Goal: Task Accomplishment & Management: Manage account settings

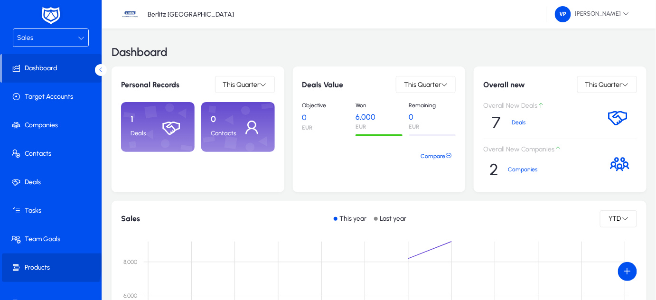
click at [40, 263] on span "Products" at bounding box center [53, 267] width 102 height 9
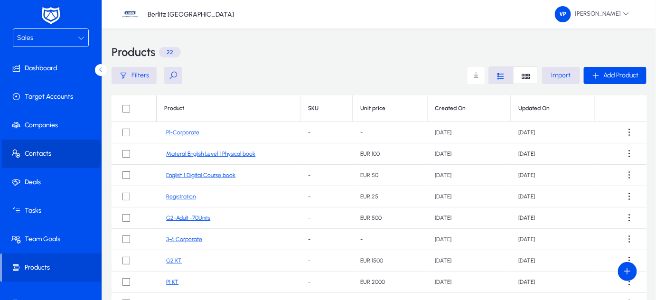
click at [50, 153] on span "Contacts" at bounding box center [53, 153] width 102 height 9
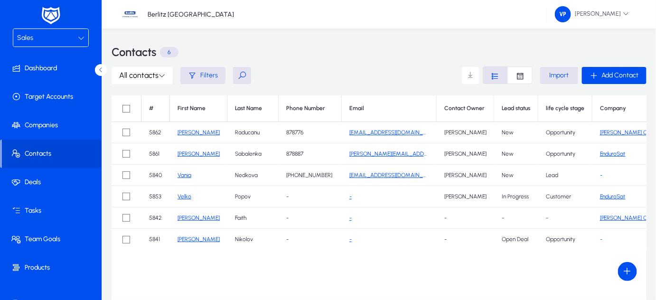
click at [80, 39] on icon at bounding box center [81, 38] width 7 height 7
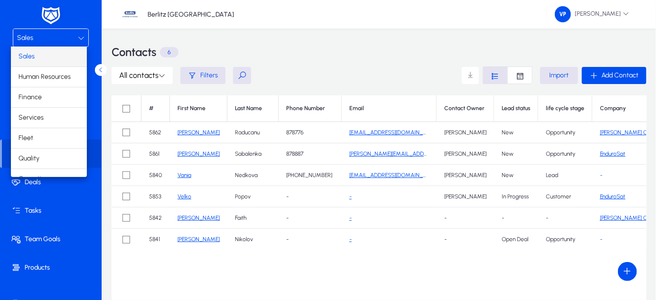
scroll to position [31, 0]
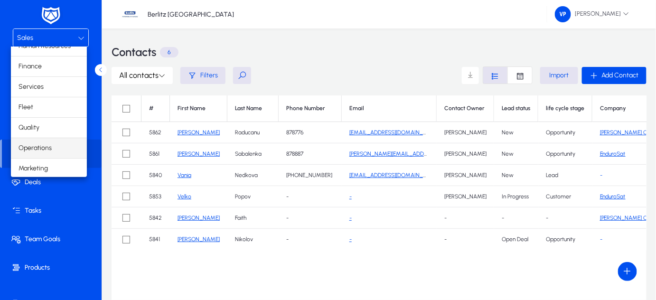
click at [43, 145] on span "Operations" at bounding box center [35, 147] width 33 height 11
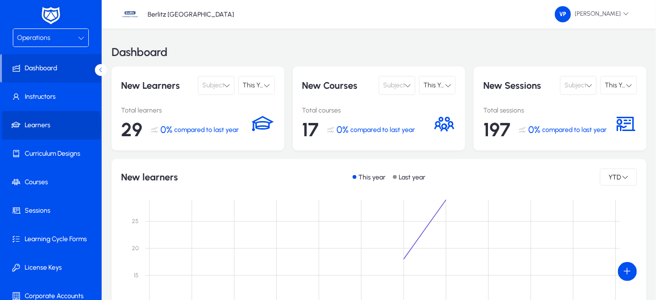
click at [46, 126] on span "Learners" at bounding box center [53, 125] width 102 height 9
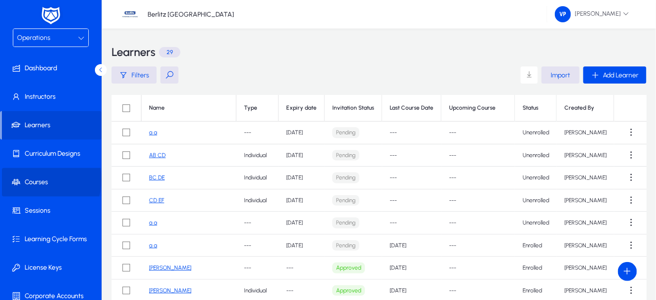
click at [38, 179] on span "Courses" at bounding box center [53, 182] width 102 height 9
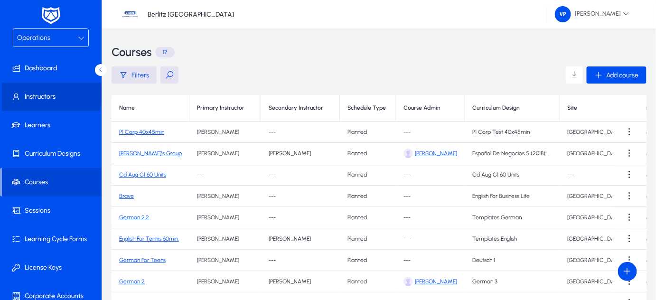
click at [47, 94] on span "Instructors" at bounding box center [53, 96] width 102 height 9
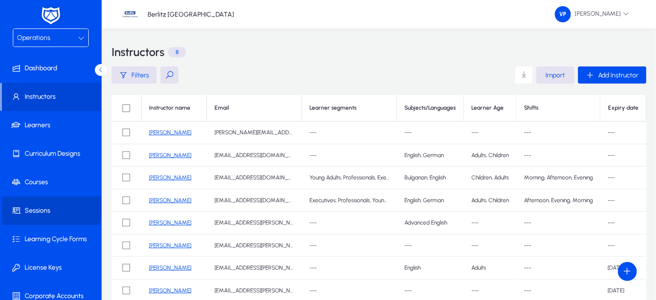
click at [48, 203] on span at bounding box center [53, 210] width 102 height 23
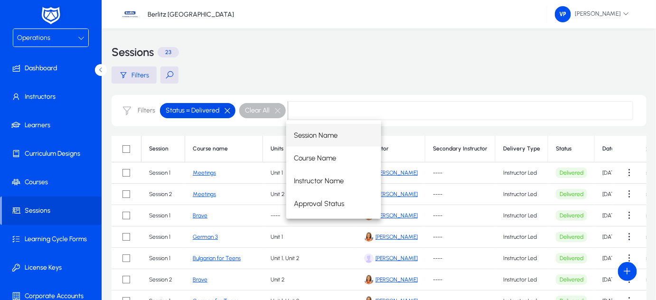
click at [225, 110] on button "button" at bounding box center [227, 110] width 16 height 9
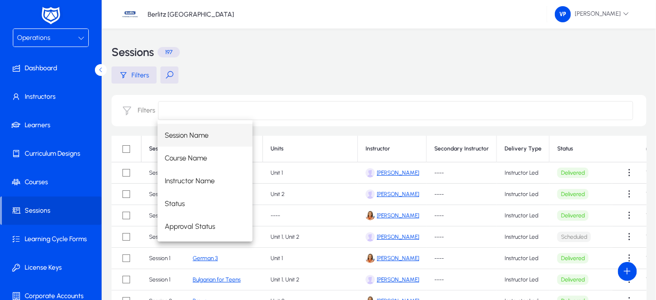
click at [379, 66] on div "Filters" at bounding box center [379, 74] width 535 height 17
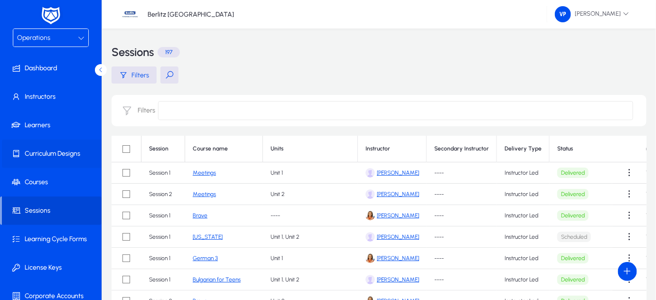
click at [63, 153] on span "Curriculum Designs" at bounding box center [53, 153] width 102 height 9
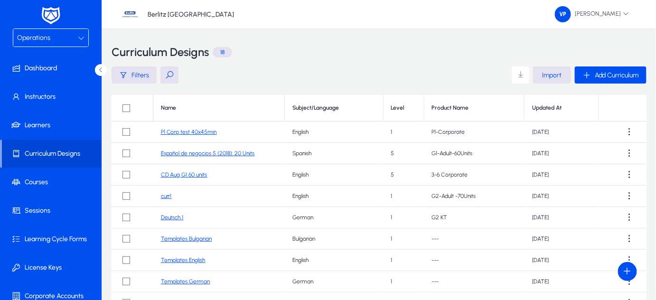
click at [179, 129] on link "P1 Corp test 40x45min" at bounding box center [189, 132] width 56 height 7
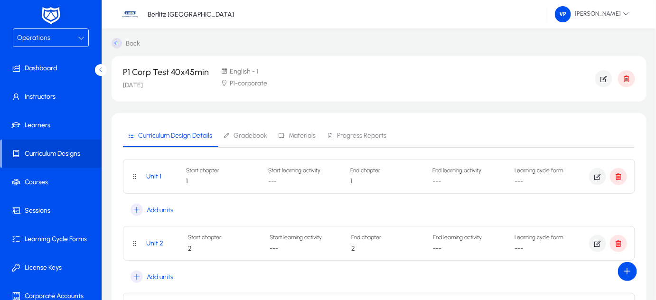
click at [250, 134] on span "Gradebook" at bounding box center [251, 135] width 34 height 7
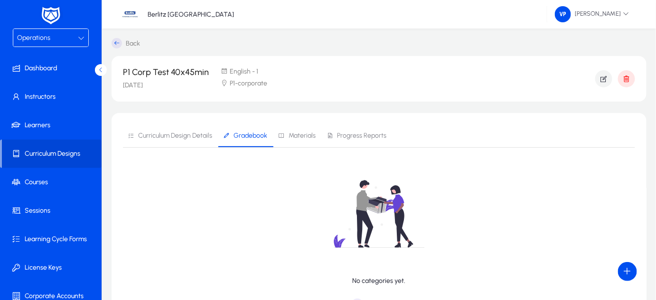
click at [300, 137] on span "Materials" at bounding box center [302, 135] width 27 height 7
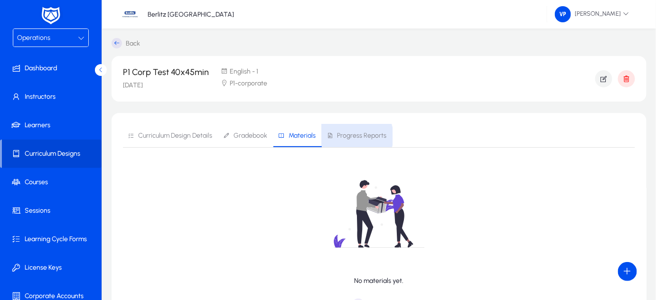
click at [348, 136] on span "Progress Reports" at bounding box center [361, 135] width 49 height 7
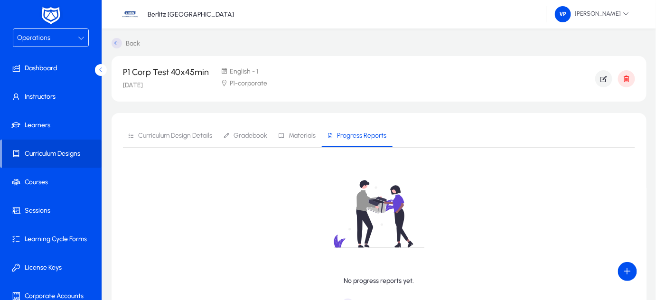
click at [182, 136] on span "Curriculum Design Details" at bounding box center [175, 135] width 74 height 7
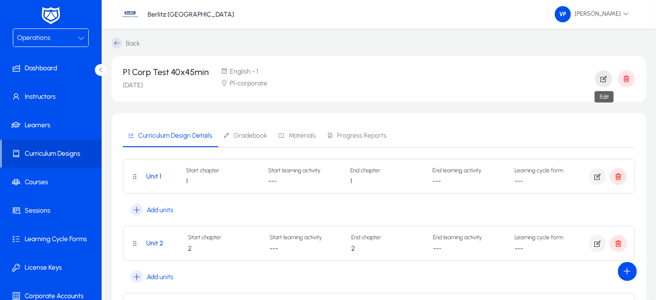
click at [604, 77] on icon "button" at bounding box center [604, 79] width 9 height 9
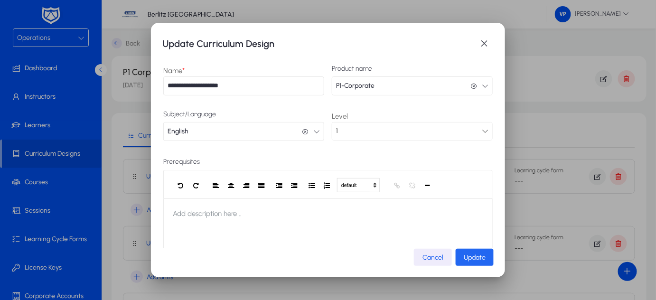
click at [475, 255] on span "Update" at bounding box center [475, 258] width 22 height 8
click at [486, 40] on span "button" at bounding box center [484, 43] width 19 height 19
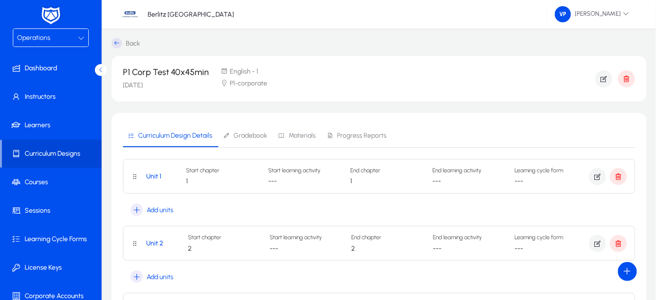
click at [253, 133] on span "Gradebook" at bounding box center [251, 135] width 34 height 7
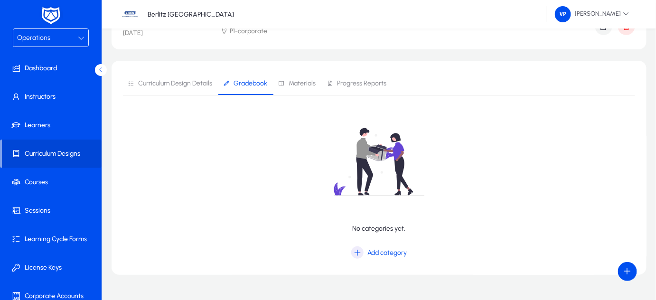
scroll to position [72, 0]
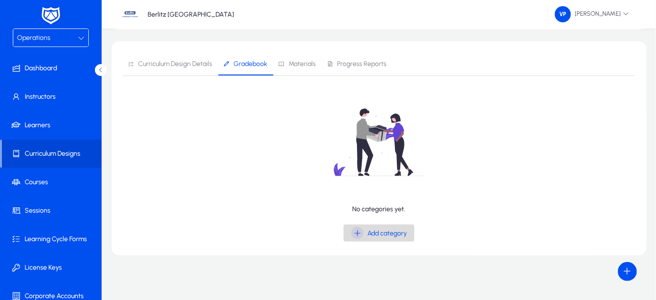
click at [358, 231] on icon "button" at bounding box center [357, 233] width 12 height 12
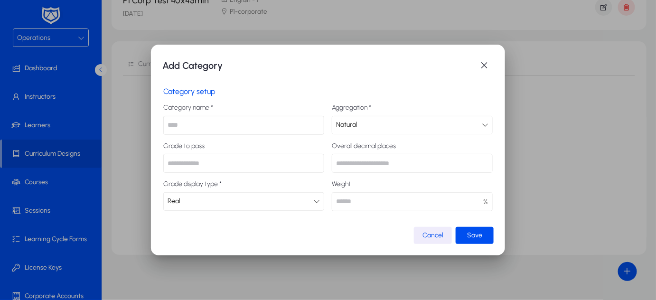
click at [317, 202] on icon at bounding box center [316, 201] width 7 height 7
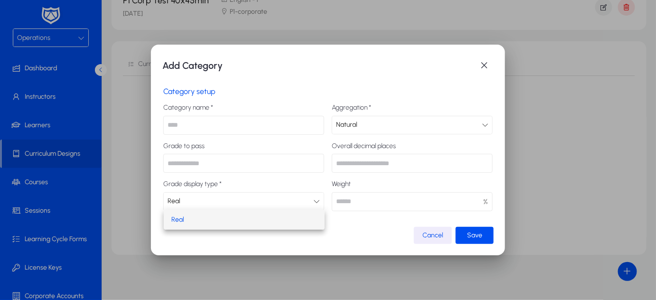
click at [317, 202] on div at bounding box center [328, 150] width 656 height 300
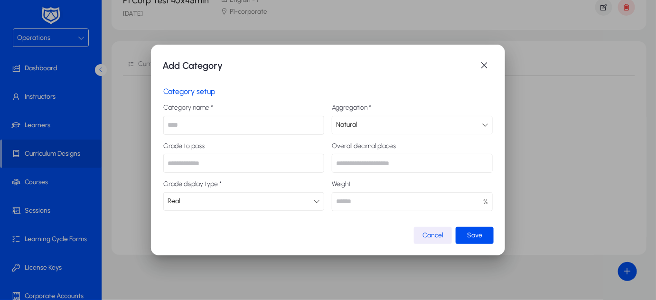
click at [484, 125] on icon at bounding box center [485, 125] width 7 height 7
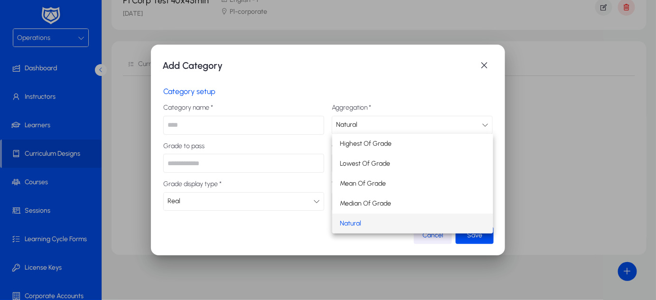
click at [484, 125] on div at bounding box center [328, 150] width 656 height 300
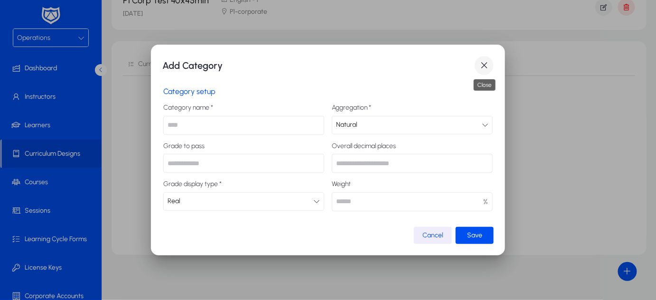
click at [484, 66] on span "button" at bounding box center [484, 65] width 19 height 19
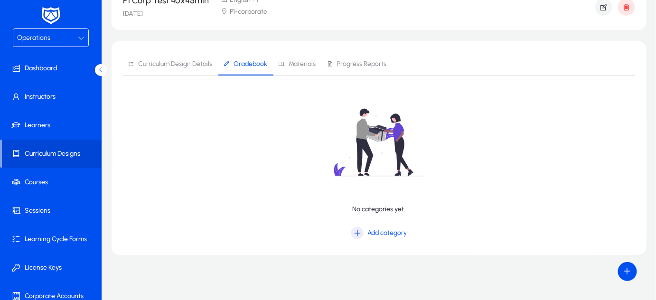
scroll to position [72, 0]
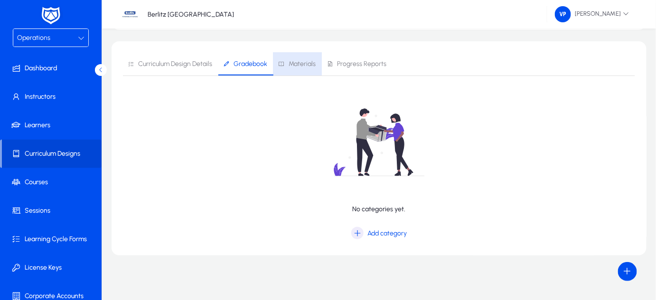
click at [306, 63] on span "Materials" at bounding box center [302, 64] width 27 height 7
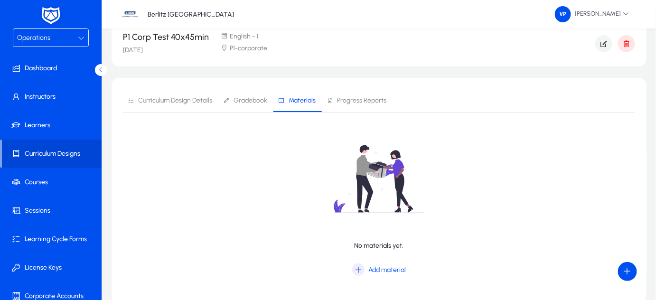
scroll to position [83, 0]
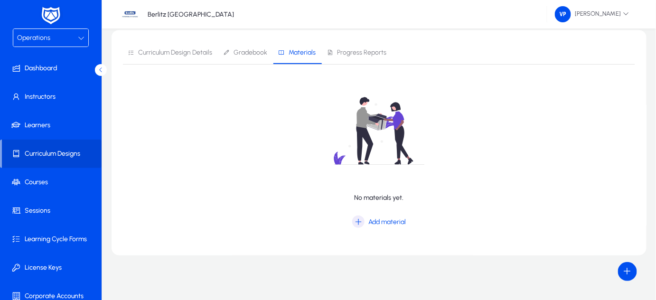
click at [376, 49] on span "Progress Reports" at bounding box center [361, 52] width 49 height 7
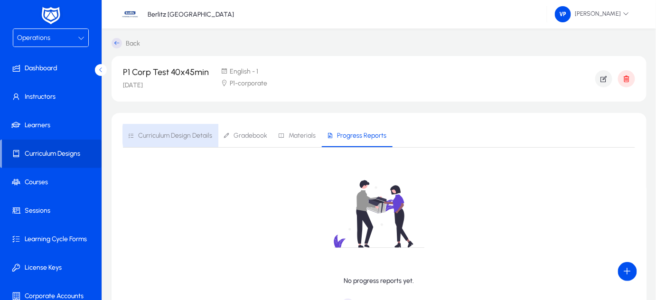
click at [196, 136] on span "Curriculum Design Details" at bounding box center [175, 135] width 74 height 7
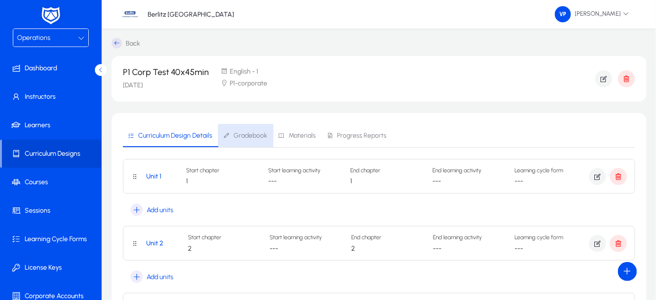
click at [252, 136] on span "Gradebook" at bounding box center [251, 135] width 34 height 7
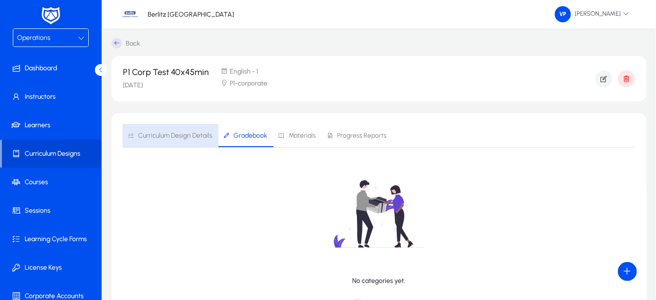
click at [169, 133] on span "Curriculum Design Details" at bounding box center [175, 135] width 74 height 7
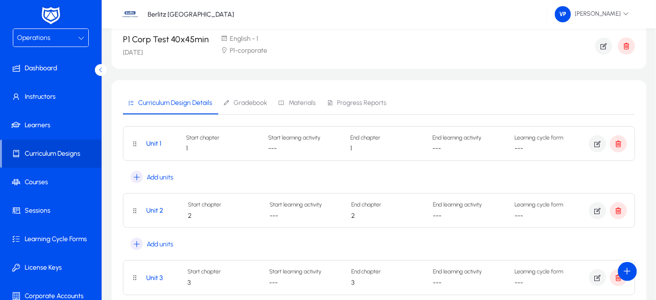
scroll to position [86, 0]
